Goal: Task Accomplishment & Management: Manage account settings

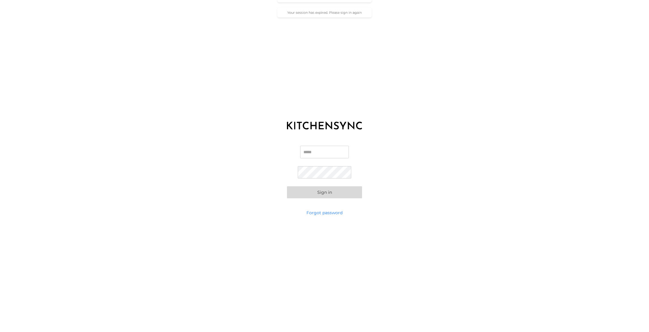
click at [319, 150] on input "Email" at bounding box center [324, 152] width 49 height 13
click at [310, 152] on input "Email" at bounding box center [324, 152] width 49 height 13
click at [287, 186] on button "Sign in" at bounding box center [324, 192] width 75 height 12
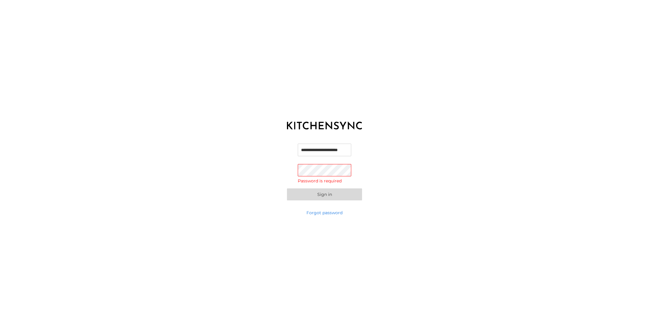
type input "**********"
click at [287, 186] on button "Sign in" at bounding box center [324, 192] width 75 height 12
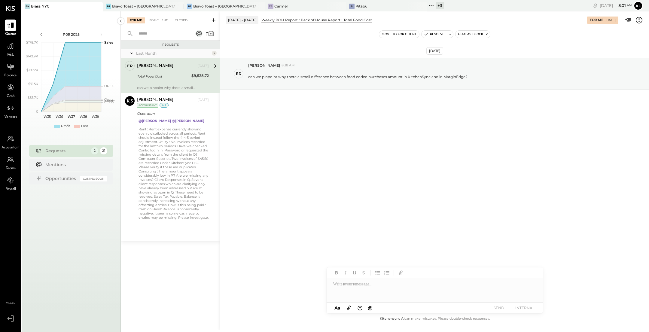
click at [85, 6] on div at bounding box center [92, 6] width 21 height 9
click at [141, 5] on div "Bravo Toast – [GEOGRAPHIC_DATA]" at bounding box center [143, 6] width 63 height 5
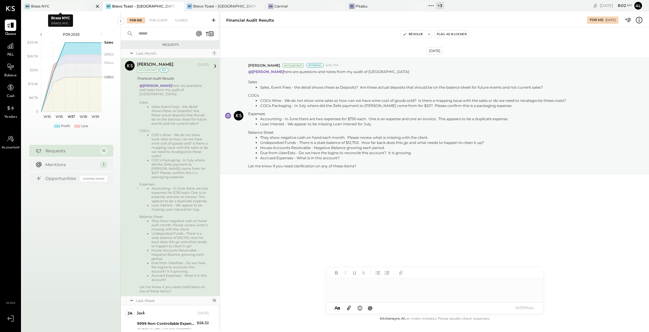
click at [96, 6] on icon at bounding box center [97, 6] width 3 height 3
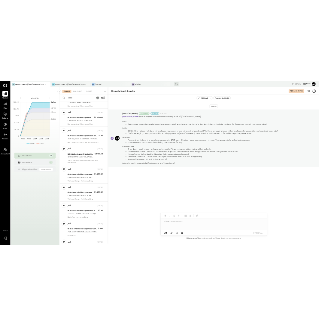
scroll to position [515, 0]
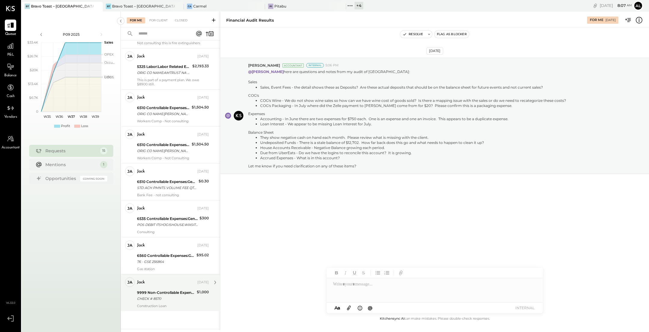
click at [168, 291] on div "9999 Non-Controllable Expenses:Other Income and Expenses:To Be Classified P&L" at bounding box center [166, 293] width 58 height 6
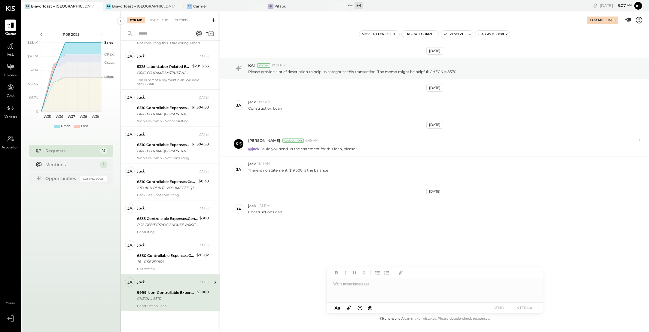
click at [429, 32] on button "Re-Categorize" at bounding box center [420, 34] width 37 height 7
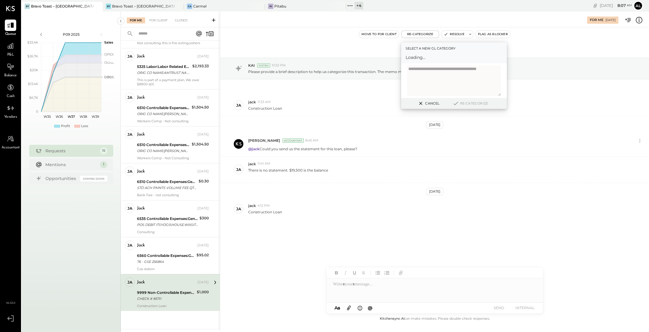
click at [435, 54] on span "Loading..." at bounding box center [454, 57] width 97 height 6
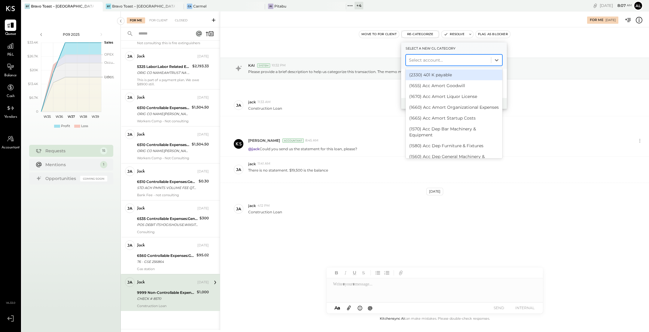
click at [436, 58] on div at bounding box center [448, 60] width 79 height 7
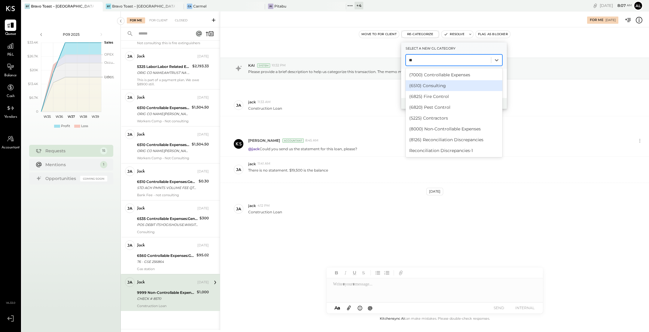
type input "*"
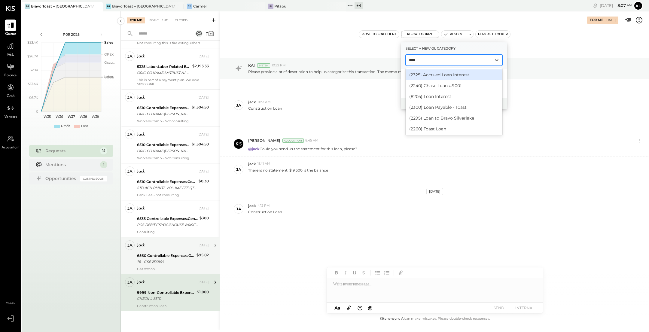
type input "****"
click at [163, 257] on div "6560 Controllable Expenses:General & Administrative Expenses:Bank Charges & Fees" at bounding box center [166, 256] width 58 height 6
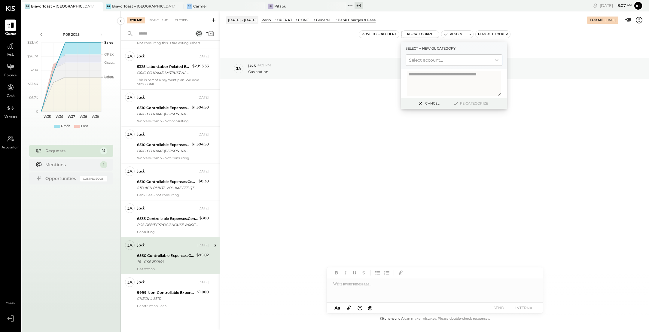
click at [536, 47] on div "[DATE] [PERSON_NAME] 4:09 PM Gas station" at bounding box center [434, 83] width 429 height 82
click at [419, 101] on icon at bounding box center [421, 103] width 8 height 7
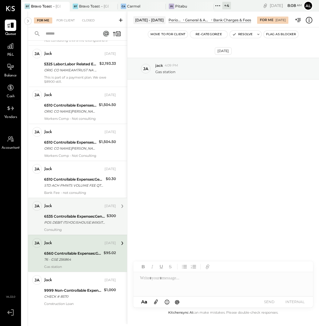
click at [73, 219] on div "6535 Controllable Expenses:General & Administrative Expenses:Computer Supplies,…" at bounding box center [74, 216] width 61 height 6
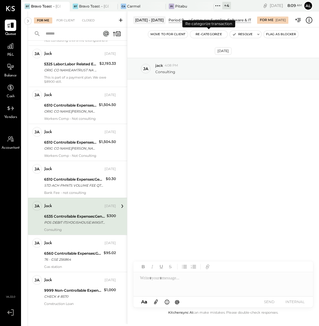
click at [199, 35] on button "Re-Categorize" at bounding box center [208, 34] width 37 height 7
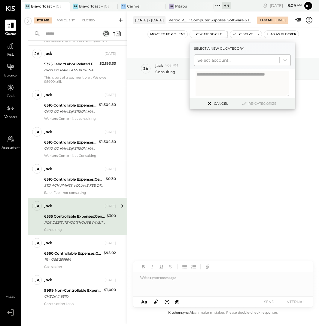
click at [246, 58] on div at bounding box center [236, 60] width 79 height 7
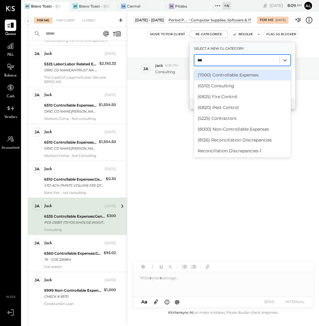
type input "****"
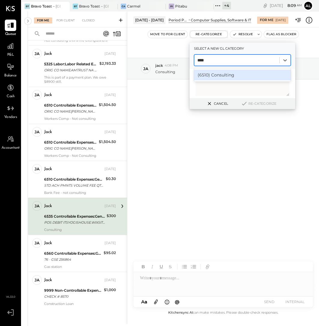
click at [239, 76] on div "(6510) Consulting" at bounding box center [242, 74] width 97 height 11
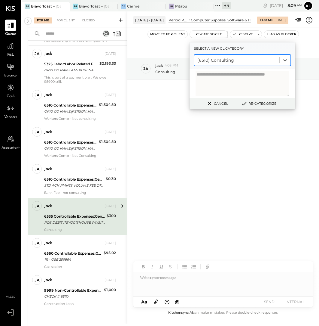
click at [266, 103] on button "Re-Categorize" at bounding box center [259, 103] width 40 height 7
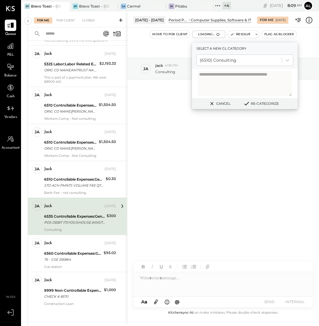
scroll to position [484, 0]
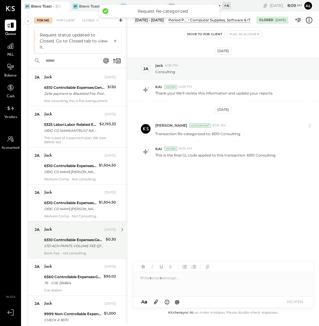
click at [78, 240] on div "6510 Controllable Expenses:General & Administrative Expenses:Consulting" at bounding box center [74, 240] width 60 height 6
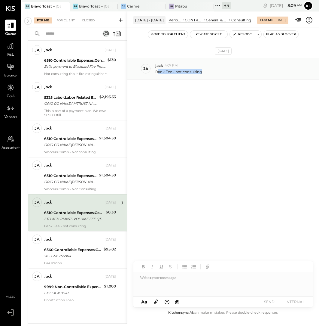
drag, startPoint x: 204, startPoint y: 73, endPoint x: 157, endPoint y: 72, distance: 46.9
click at [157, 72] on div "Bank Fee - not consulting" at bounding box center [234, 71] width 159 height 6
click at [248, 100] on div "[DATE] [PERSON_NAME] 4:07 PM Bank Fee - not consulting" at bounding box center [223, 83] width 192 height 82
click at [220, 34] on button "Re-Categorize" at bounding box center [208, 34] width 37 height 7
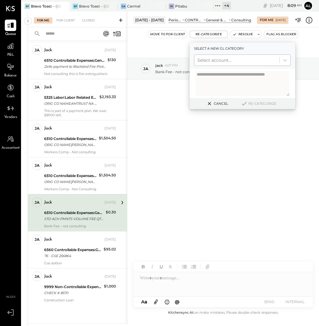
click at [225, 60] on div at bounding box center [236, 60] width 79 height 7
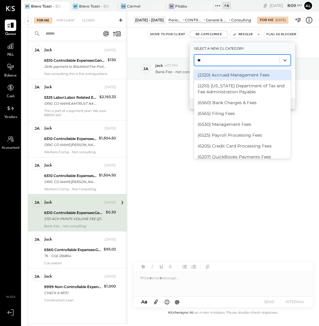
type input "***"
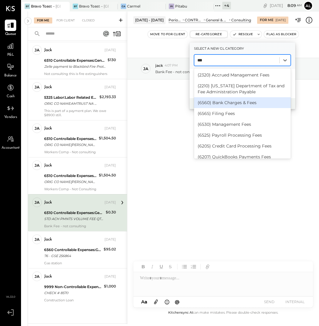
click at [254, 102] on div "(6560) Bank Charges & Fees" at bounding box center [242, 102] width 97 height 11
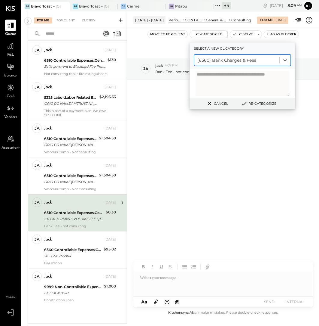
click at [260, 106] on button "Re-Categorize" at bounding box center [259, 103] width 40 height 7
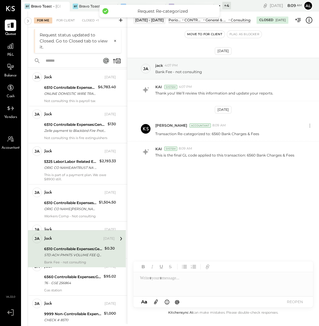
scroll to position [447, 0]
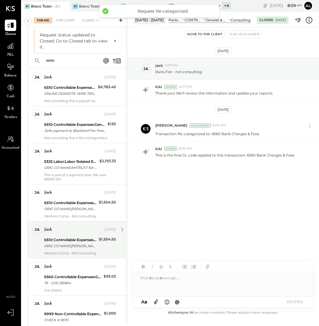
click at [83, 246] on div "ORIG CO NAME:[PERSON_NAME] ORIG ID:341315123 DESC DATE:[DATE] CO ENTRY DESCR:EO…" at bounding box center [70, 246] width 53 height 6
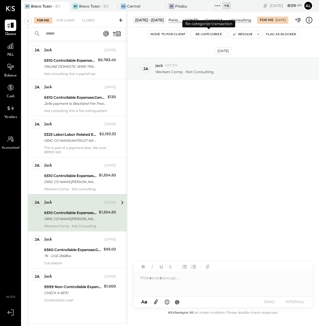
click at [213, 35] on button "Re-Categorize" at bounding box center [208, 34] width 37 height 7
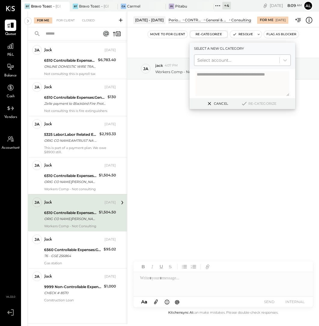
click at [233, 60] on div at bounding box center [236, 60] width 79 height 7
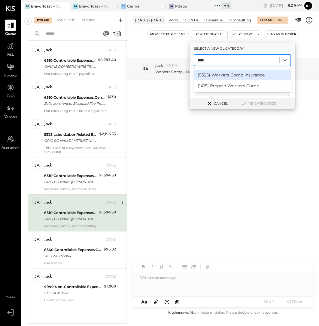
type input "*****"
click at [252, 74] on div "(5325) Workers Comp Insurance" at bounding box center [242, 74] width 97 height 11
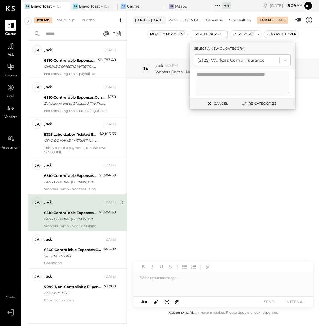
click at [264, 105] on button "Re-Categorize" at bounding box center [259, 103] width 40 height 7
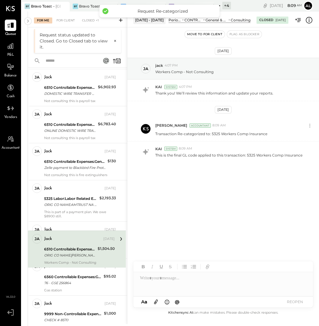
scroll to position [411, 0]
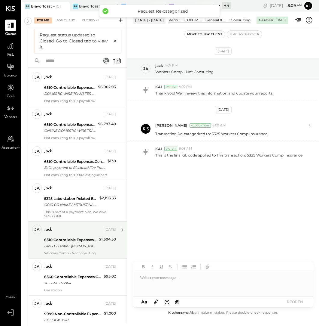
click at [82, 236] on div "jack [DATE] 6510 Controllable Expenses:General & Administrative Expenses:Consul…" at bounding box center [80, 239] width 72 height 31
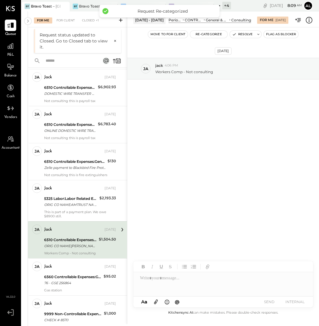
click at [215, 36] on button "Re-Categorize" at bounding box center [208, 34] width 37 height 7
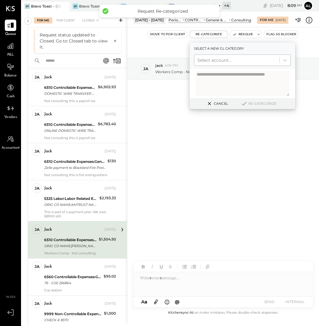
click at [222, 61] on div at bounding box center [236, 60] width 79 height 7
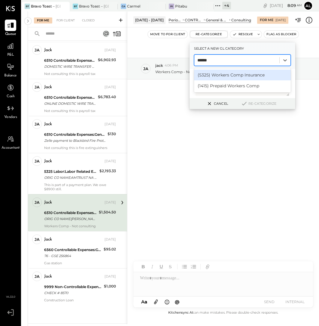
type input "*******"
click at [231, 73] on div "(5325) Workers Comp Insurance" at bounding box center [242, 74] width 97 height 11
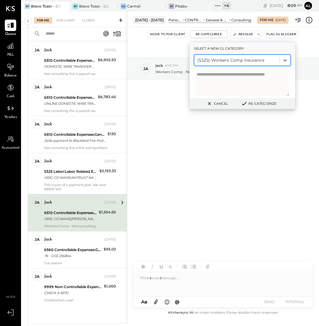
click at [264, 103] on button "Re-Categorize" at bounding box center [259, 103] width 40 height 7
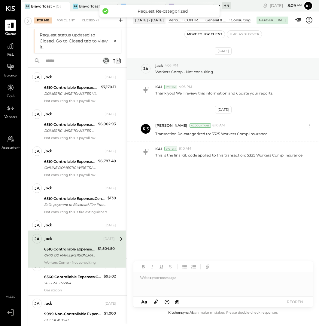
scroll to position [374, 0]
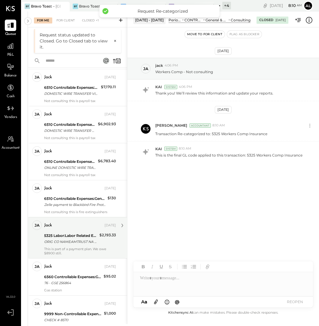
click at [79, 238] on div "5325 Labor:Labor Related Expenses:Workers Comp Insurance" at bounding box center [71, 235] width 54 height 6
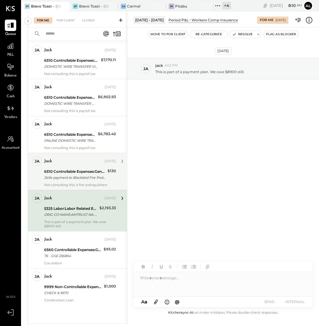
click at [76, 178] on div "Zelle payment to Blackbird Fire Protection XXXXXXX4192" at bounding box center [75, 177] width 62 height 6
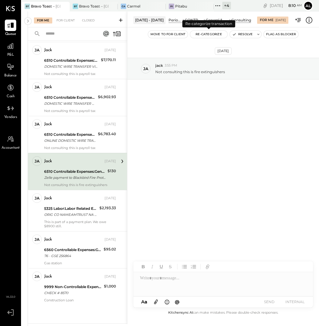
click at [213, 36] on button "Re-Categorize" at bounding box center [208, 34] width 37 height 7
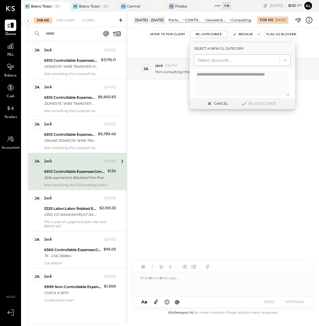
click at [231, 63] on div at bounding box center [236, 60] width 79 height 7
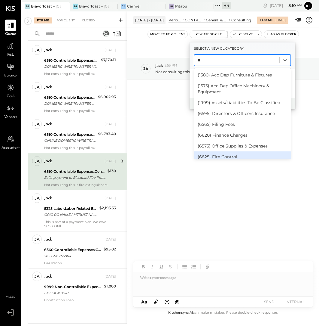
type input "*"
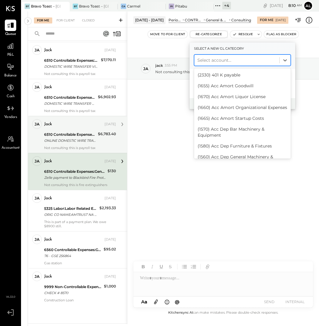
click at [69, 140] on div "ONLINE DOMESTIC WIRE TRANSFER VIA: FIFTH THIRD BK NA/XXXXX0314 A/C: STRATEX [GE…" at bounding box center [70, 140] width 52 height 6
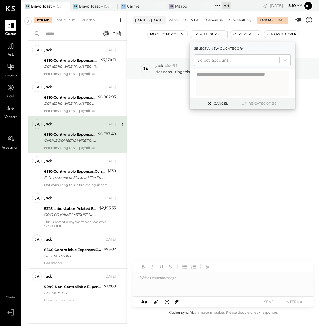
click at [224, 102] on button "Cancel" at bounding box center [217, 103] width 26 height 8
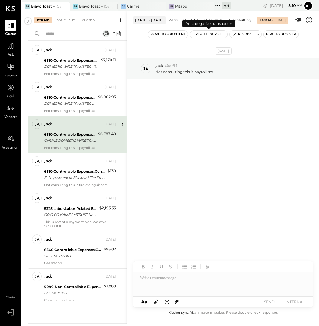
click at [209, 33] on button "Re-Categorize" at bounding box center [208, 34] width 37 height 7
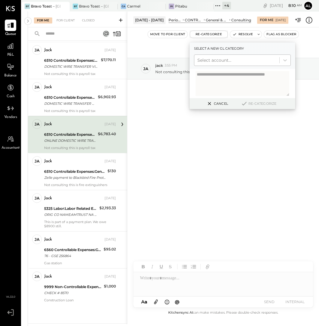
click at [228, 62] on div at bounding box center [236, 60] width 79 height 7
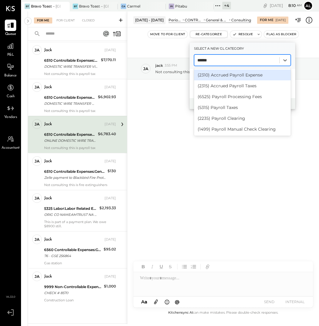
type input "*******"
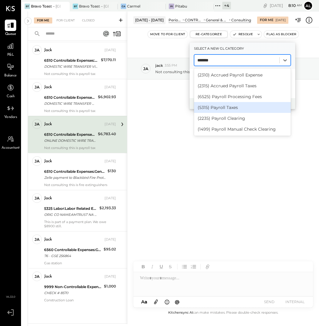
click at [235, 106] on div "(5315) Payroll Taxes" at bounding box center [242, 107] width 97 height 11
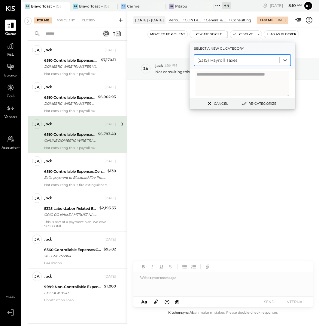
click at [256, 104] on button "Re-Categorize" at bounding box center [259, 103] width 40 height 7
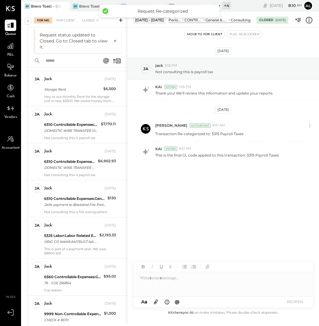
scroll to position [298, 0]
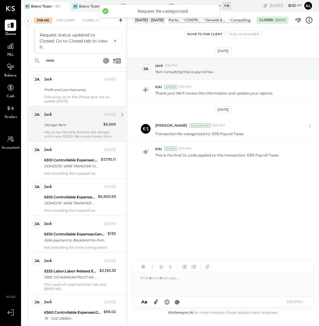
click at [74, 128] on div "Storage Rent" at bounding box center [72, 125] width 57 height 6
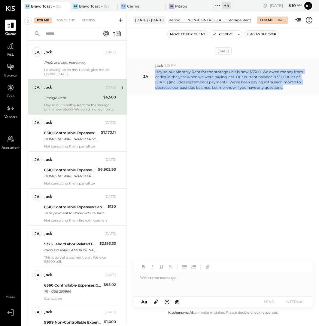
drag, startPoint x: 285, startPoint y: 88, endPoint x: 155, endPoint y: 72, distance: 130.2
click at [155, 72] on p "Hey so our Monthly Rent for the storage unit is now $5500. We owed money from e…" at bounding box center [230, 79] width 151 height 21
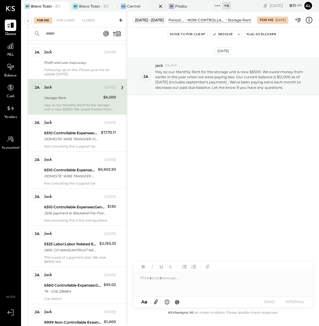
click at [146, 6] on div at bounding box center [155, 6] width 21 height 9
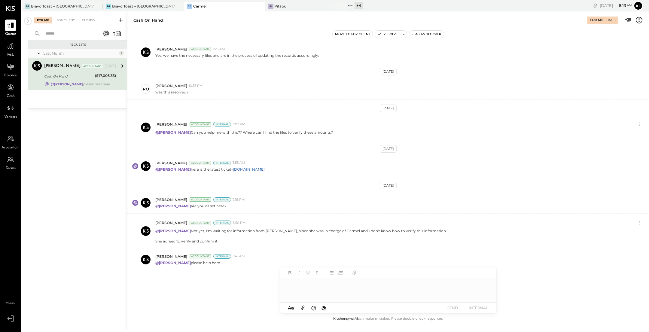
scroll to position [109, 0]
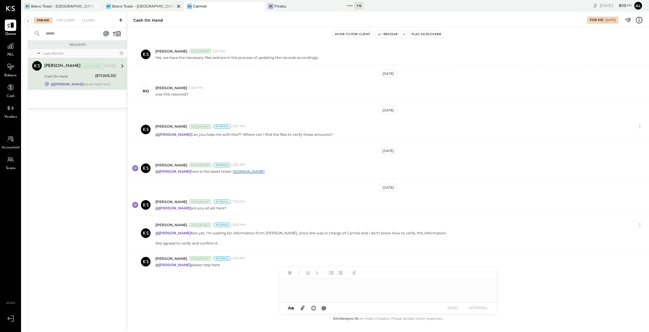
click at [139, 8] on div "Bravo Toast – [GEOGRAPHIC_DATA]" at bounding box center [143, 6] width 63 height 5
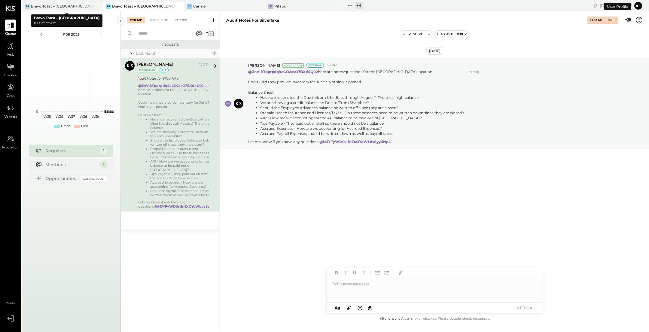
click at [69, 5] on div "Bravo Toast – [GEOGRAPHIC_DATA]" at bounding box center [62, 6] width 63 height 5
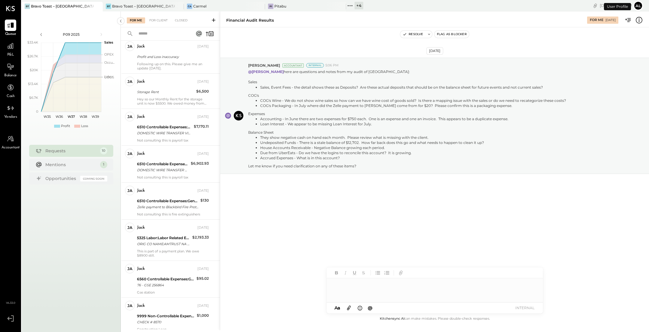
scroll to position [330, 0]
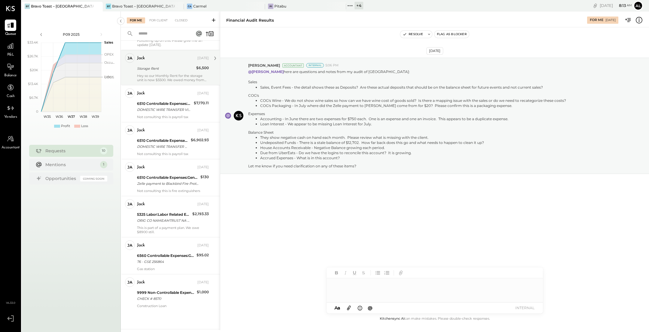
click at [172, 75] on div "Hey so our Monthly Rent for the storage unit is now $5500. We owed money from e…" at bounding box center [173, 78] width 72 height 8
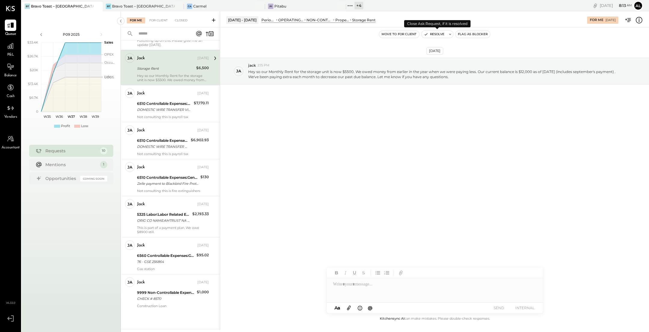
click at [440, 36] on button "Resolve" at bounding box center [434, 34] width 25 height 7
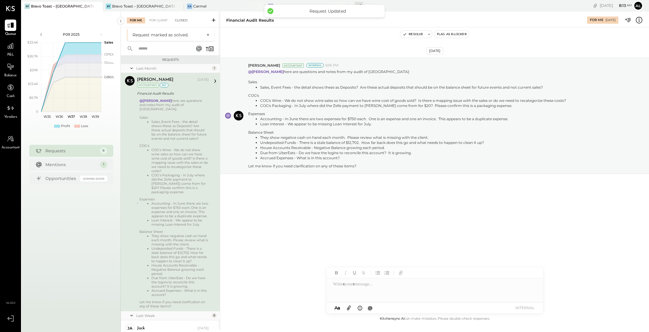
click at [185, 23] on div "Closed" at bounding box center [181, 20] width 19 height 6
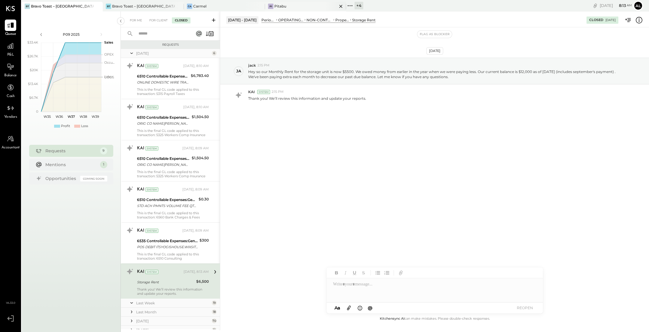
scroll to position [77, 0]
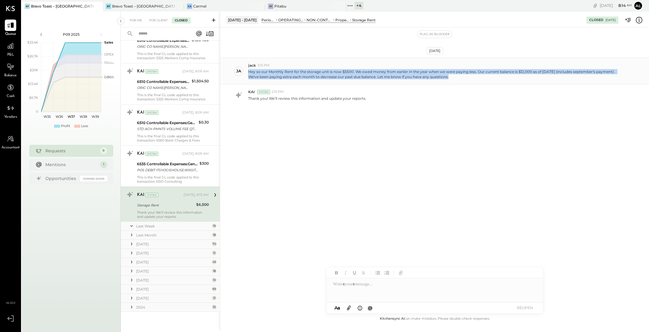
drag, startPoint x: 439, startPoint y: 78, endPoint x: 249, endPoint y: 71, distance: 190.4
click at [249, 71] on p "Hey so our Monthly Rent for the storage unit is now $5500. We owed money from e…" at bounding box center [436, 74] width 376 height 10
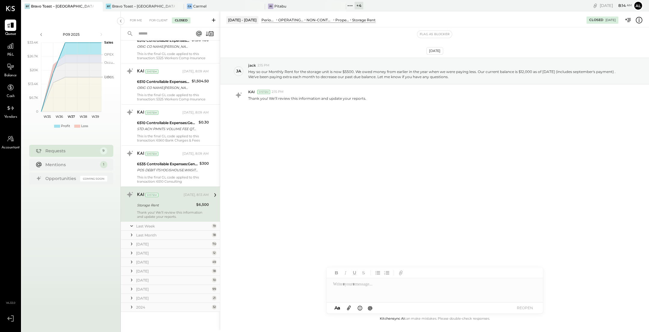
click at [638, 21] on icon at bounding box center [639, 20] width 8 height 8
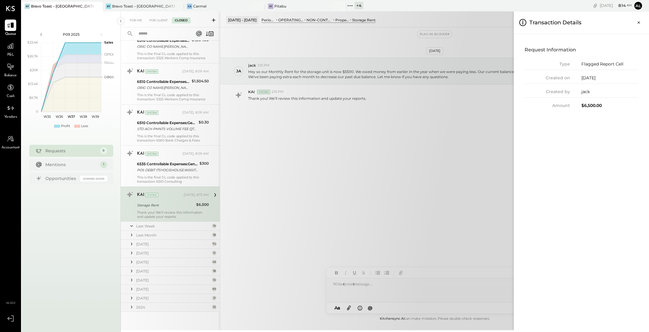
click at [470, 151] on div "For Me For Client Closed Requests [DATE] 6 KAI System [DATE], 8:10 AM 6510 Cont…" at bounding box center [385, 170] width 528 height 319
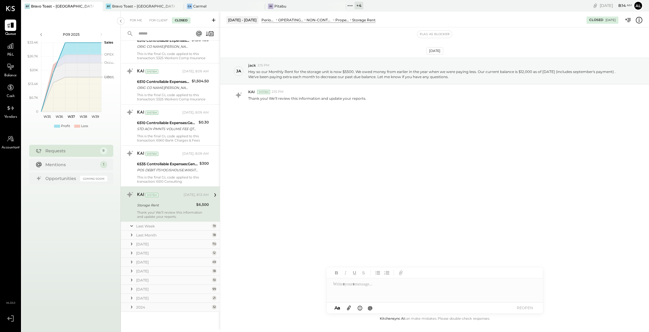
click at [176, 202] on div "Storage Rent" at bounding box center [165, 205] width 57 height 6
click at [212, 194] on icon at bounding box center [215, 195] width 8 height 8
click at [349, 19] on div "Property Expenses" at bounding box center [342, 19] width 14 height 5
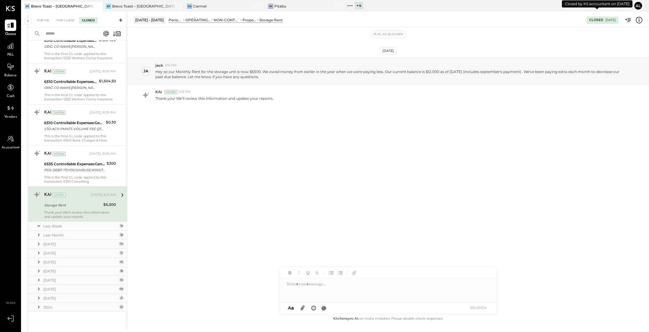
click at [598, 20] on div "Closed [DATE]" at bounding box center [603, 20] width 32 height 7
click at [629, 19] on icon at bounding box center [629, 20] width 8 height 8
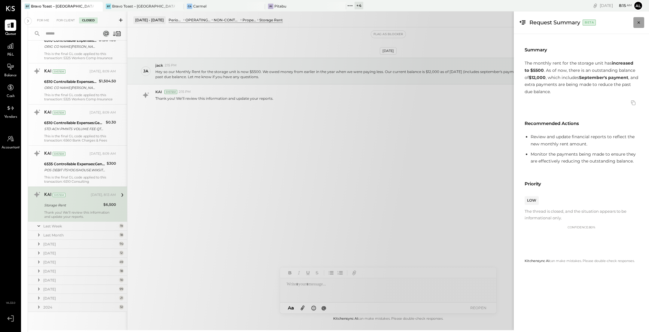
click at [638, 21] on icon "Close panel" at bounding box center [639, 23] width 6 height 6
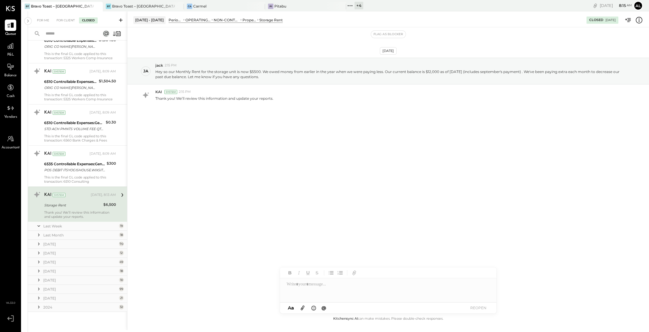
click at [641, 20] on icon at bounding box center [639, 20] width 8 height 8
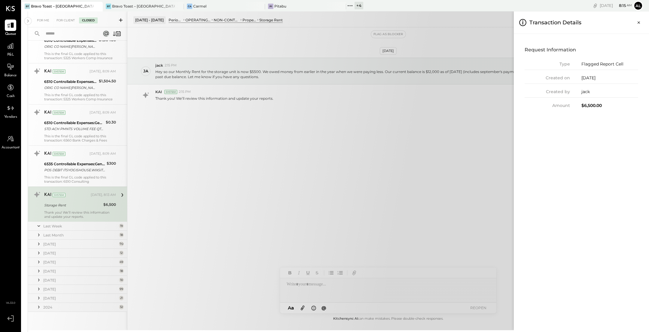
click at [344, 91] on div "For Me For Client Closed Requests [DATE] 6 KAI System [DATE], 8:10 AM 6510 Cont…" at bounding box center [338, 170] width 621 height 319
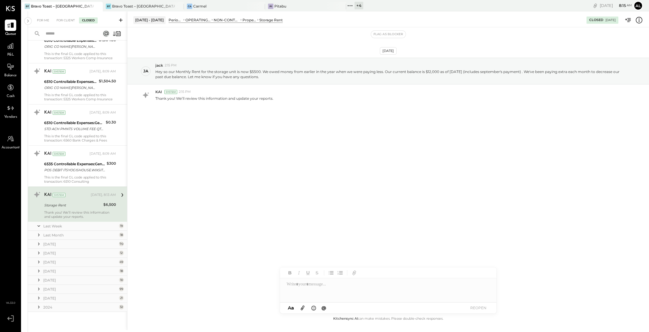
click at [225, 20] on div "NON-CONTROLLABLE EXPENSES" at bounding box center [227, 19] width 26 height 5
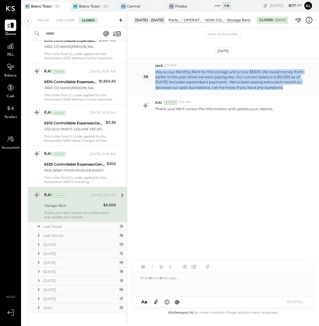
drag, startPoint x: 286, startPoint y: 89, endPoint x: 154, endPoint y: 73, distance: 133.8
click at [154, 73] on div "[PERSON_NAME] 2:15 PM Hey so our Monthly Rent for the storage unit is now $5500…" at bounding box center [223, 76] width 192 height 37
copy p "Hey so our Monthly Rent for the storage unit is now $5500. We owed money from e…"
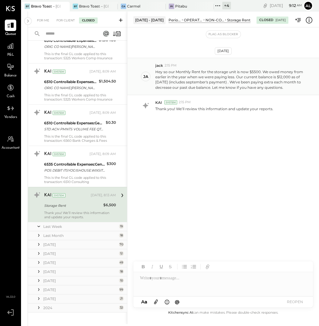
click at [263, 60] on div "[PERSON_NAME] 2:15 PM Hey so our Monthly Rent for the storage unit is now $5500…" at bounding box center [223, 76] width 192 height 37
drag, startPoint x: 237, startPoint y: 75, endPoint x: 226, endPoint y: 81, distance: 12.4
click at [226, 81] on p "Hey so our Monthly Rent for the storage unit is now $5500. We owed money from e…" at bounding box center [230, 79] width 151 height 21
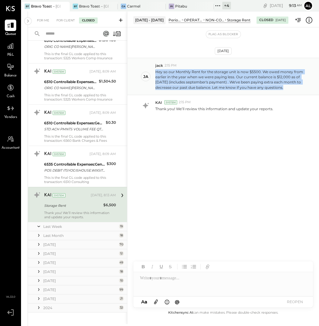
drag, startPoint x: 285, startPoint y: 87, endPoint x: 154, endPoint y: 71, distance: 131.5
click at [154, 71] on div "[PERSON_NAME] 2:15 PM Hey so our Monthly Rent for the storage unit is now $5500…" at bounding box center [223, 76] width 192 height 37
click at [244, 77] on p "Hey so our Monthly Rent for the storage unit is now $5500. We owed money from e…" at bounding box center [230, 79] width 151 height 21
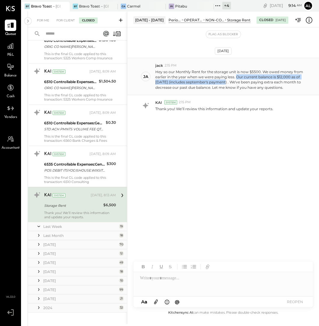
drag, startPoint x: 236, startPoint y: 76, endPoint x: 224, endPoint y: 81, distance: 13.5
click at [224, 81] on p "Hey so our Monthly Rent for the storage unit is now $5500. We owed money from e…" at bounding box center [230, 79] width 151 height 21
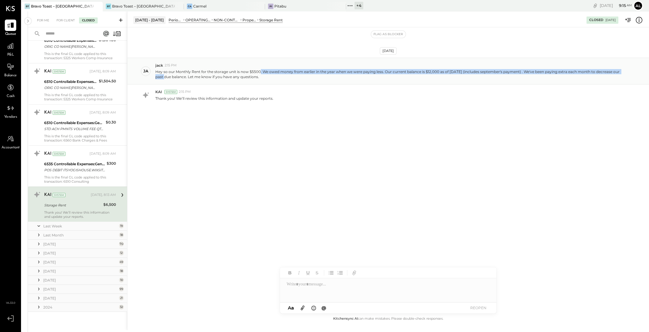
drag, startPoint x: 259, startPoint y: 69, endPoint x: 167, endPoint y: 75, distance: 93.0
click at [167, 75] on p "Hey so our Monthly Rent for the storage unit is now $5500. We owed money from e…" at bounding box center [387, 74] width 465 height 10
